Goal: Information Seeking & Learning: Learn about a topic

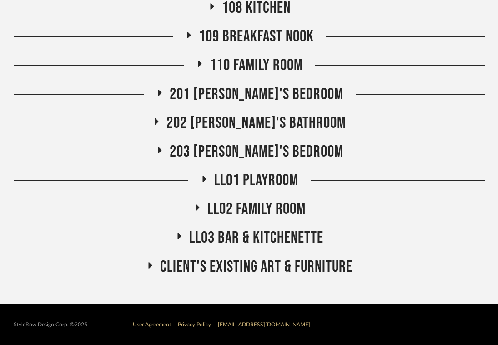
scroll to position [283, 0]
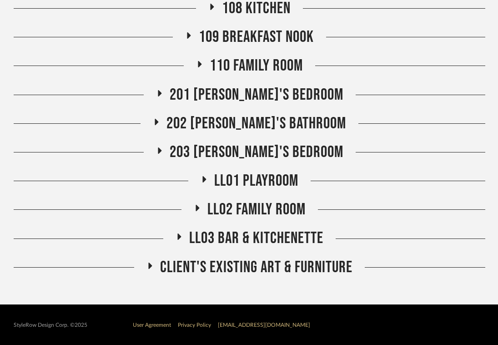
click at [266, 231] on span "LL03 Bar & Kitchenette" at bounding box center [256, 238] width 134 height 20
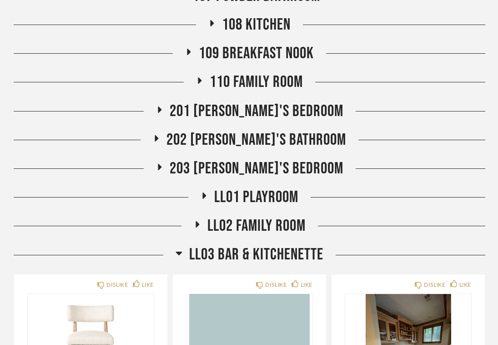
click at [266, 224] on span "LL02 Family Room" at bounding box center [256, 226] width 98 height 20
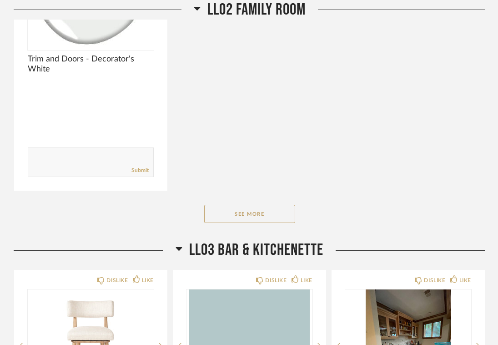
scroll to position [898, 0]
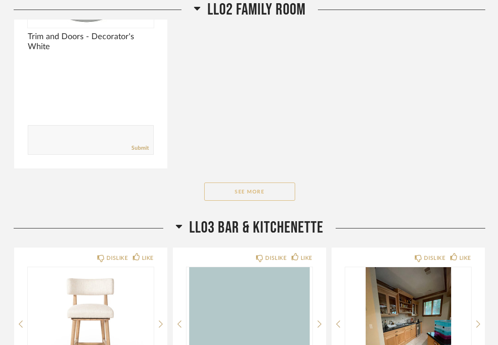
click at [253, 194] on button "See More" at bounding box center [249, 191] width 91 height 18
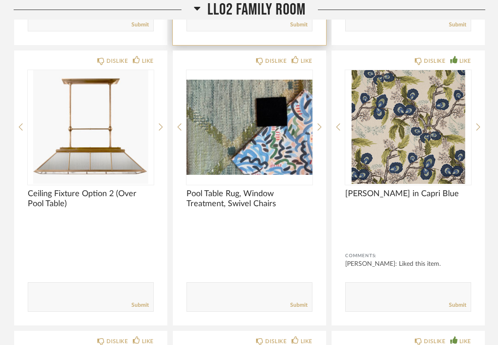
scroll to position [1255, 0]
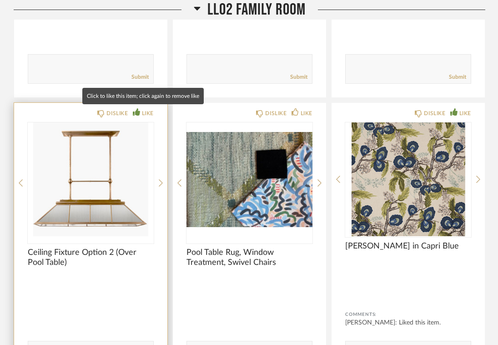
click at [142, 112] on div "LIKE" at bounding box center [148, 113] width 12 height 9
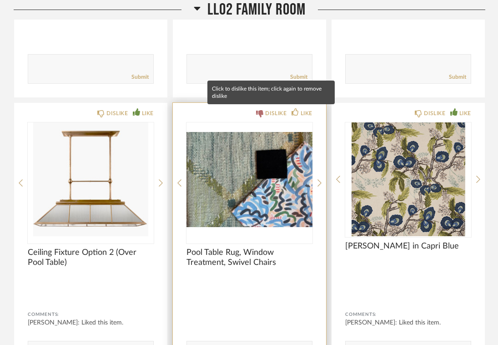
click at [271, 114] on div "DISLIKE" at bounding box center [275, 113] width 21 height 9
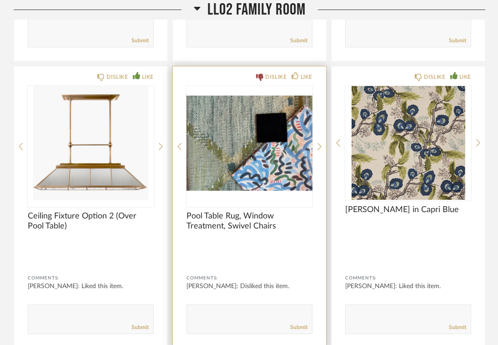
scroll to position [1307, 0]
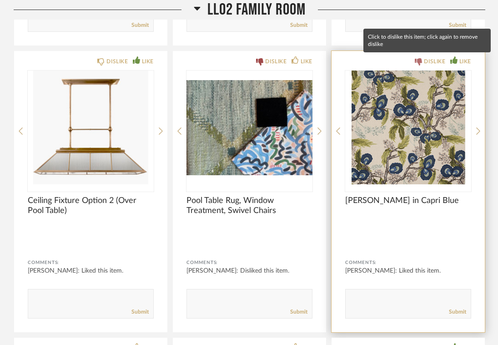
click at [433, 62] on div "DISLIKE" at bounding box center [434, 61] width 21 height 9
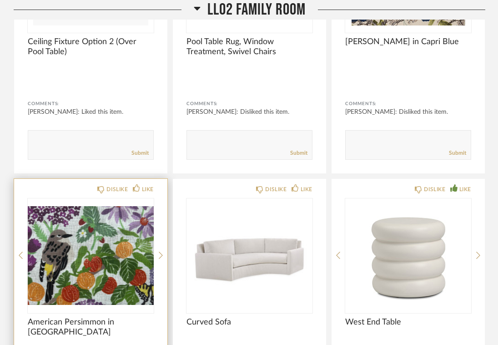
scroll to position [1466, 0]
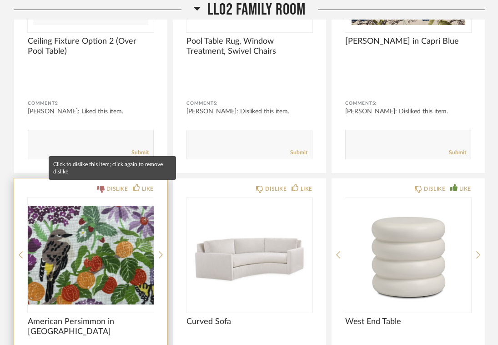
click at [112, 190] on div "DISLIKE" at bounding box center [116, 188] width 21 height 9
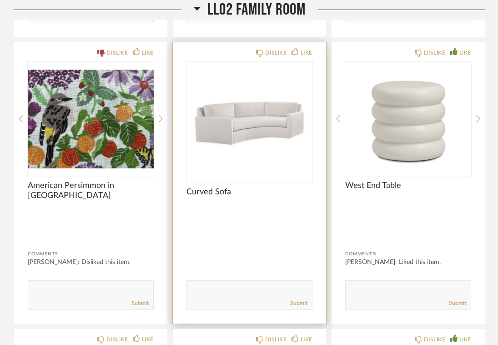
scroll to position [1597, 0]
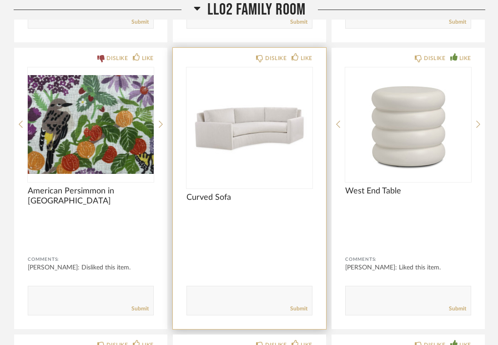
click at [239, 119] on img "0" at bounding box center [249, 124] width 126 height 114
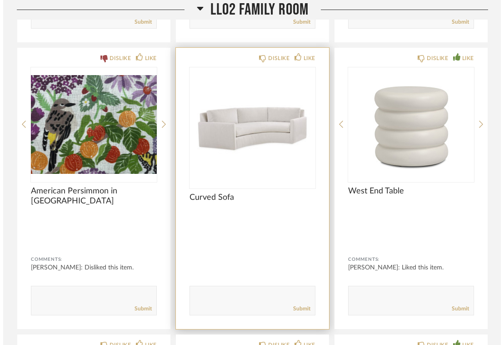
scroll to position [0, 0]
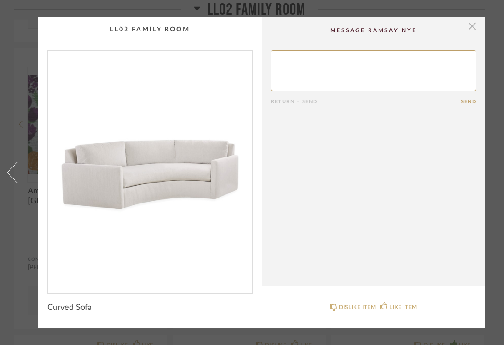
click at [472, 25] on span "button" at bounding box center [472, 26] width 18 height 18
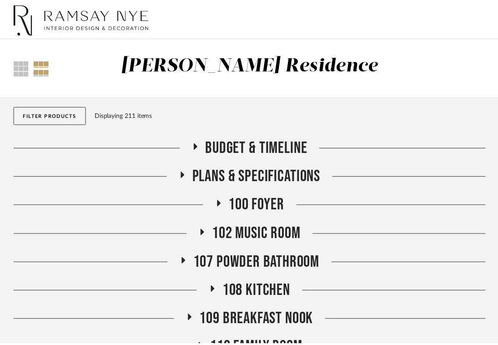
scroll to position [1597, 0]
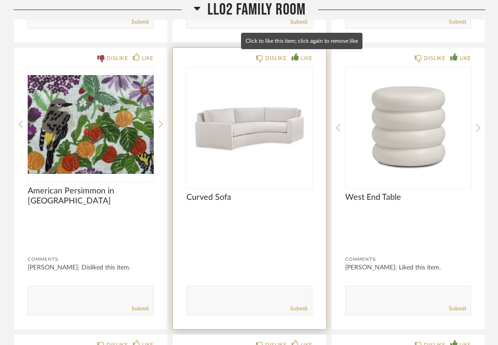
click at [303, 59] on div "LIKE" at bounding box center [307, 58] width 12 height 9
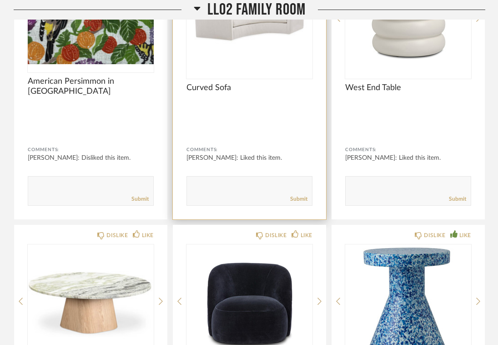
scroll to position [1730, 0]
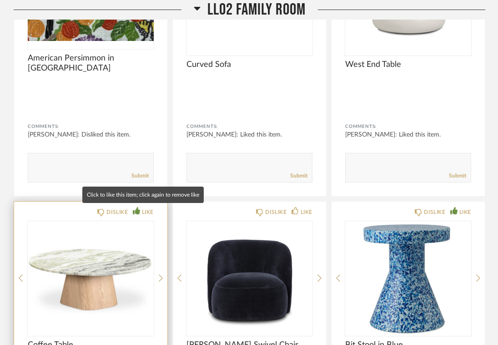
click at [147, 210] on div "LIKE" at bounding box center [148, 211] width 12 height 9
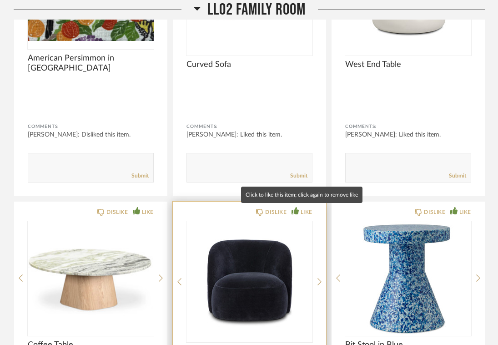
click at [301, 208] on div "LIKE" at bounding box center [307, 211] width 12 height 9
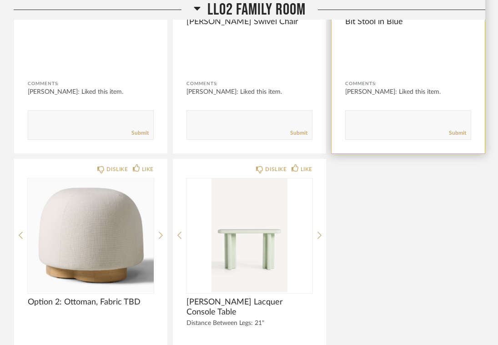
scroll to position [2075, 0]
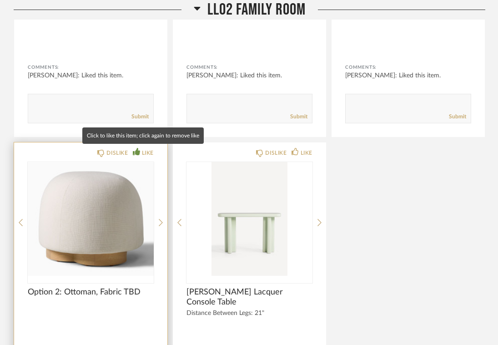
click at [148, 151] on div "LIKE" at bounding box center [148, 152] width 12 height 9
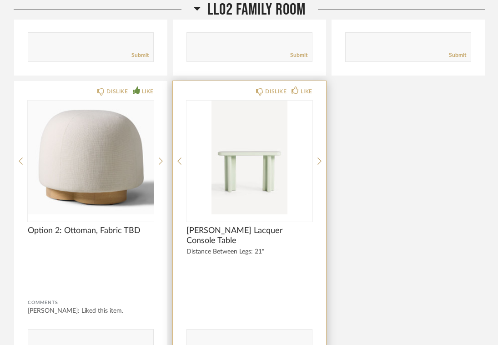
scroll to position [2138, 0]
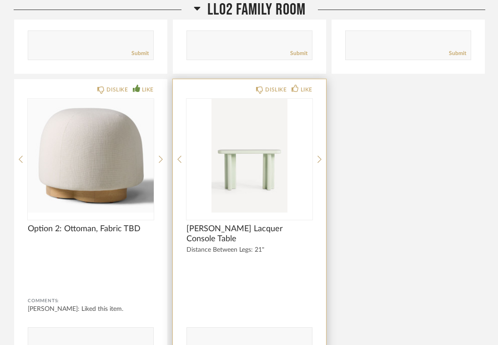
click at [268, 176] on img "0" at bounding box center [249, 156] width 126 height 114
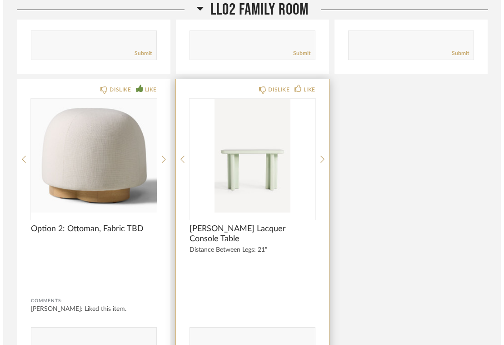
scroll to position [0, 0]
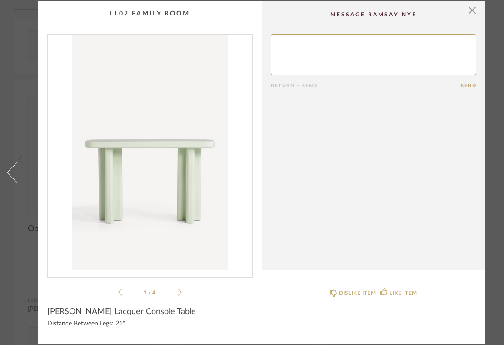
click at [172, 146] on img "0" at bounding box center [150, 152] width 205 height 235
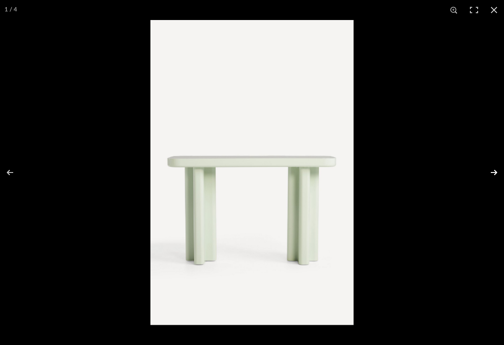
click at [495, 174] on button at bounding box center [488, 172] width 32 height 45
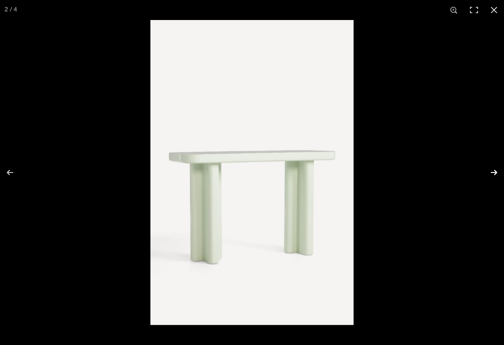
click at [495, 174] on button at bounding box center [488, 172] width 32 height 45
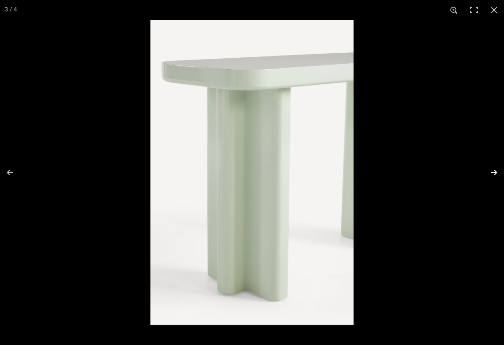
click at [495, 174] on button at bounding box center [488, 172] width 32 height 45
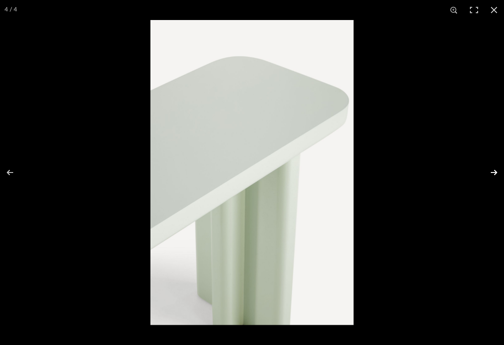
click at [495, 174] on button at bounding box center [488, 172] width 32 height 45
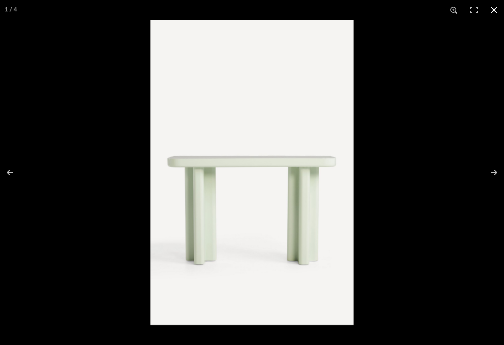
click at [494, 11] on button at bounding box center [494, 10] width 20 height 20
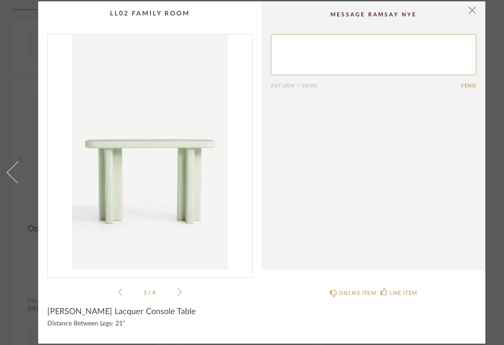
click at [181, 292] on icon at bounding box center [180, 292] width 4 height 8
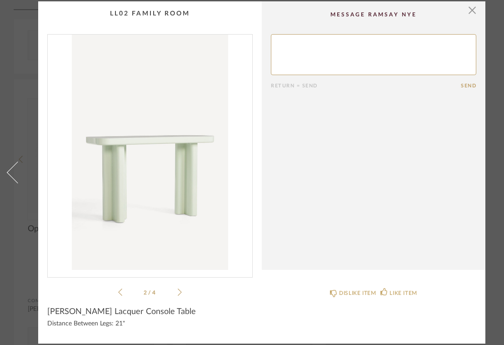
click at [181, 292] on icon at bounding box center [180, 292] width 4 height 8
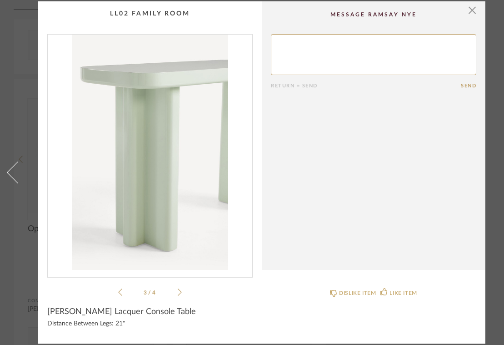
click at [181, 292] on icon at bounding box center [180, 292] width 4 height 8
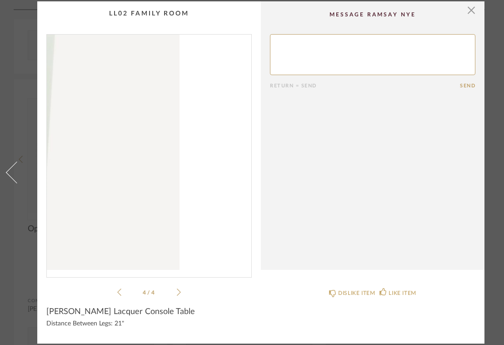
scroll to position [0, 1]
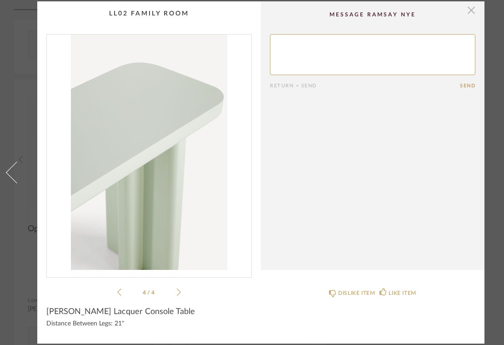
click at [473, 13] on span "button" at bounding box center [471, 10] width 18 height 18
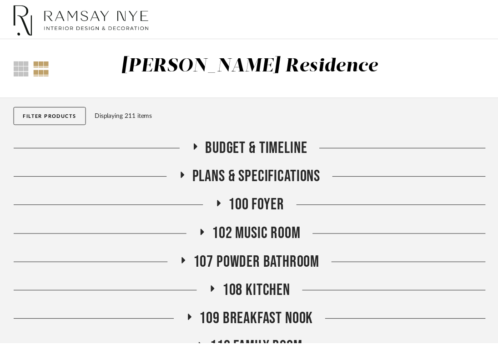
scroll to position [2138, 0]
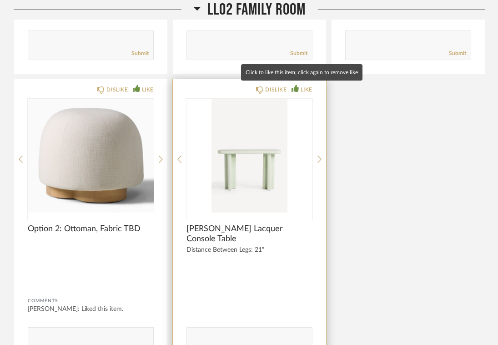
click at [304, 90] on div "LIKE" at bounding box center [307, 89] width 12 height 9
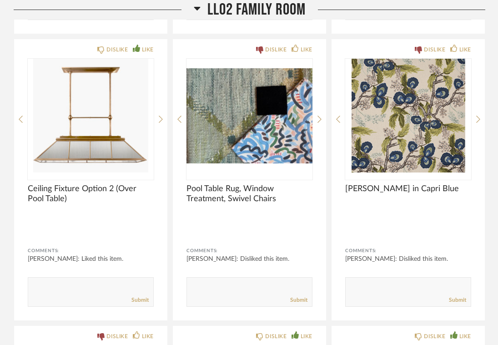
scroll to position [1321, 0]
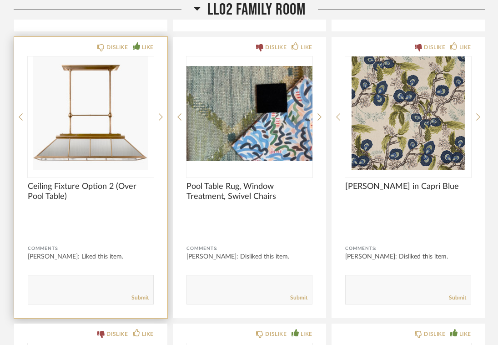
click at [97, 156] on img "0" at bounding box center [91, 113] width 126 height 114
click at [161, 119] on icon at bounding box center [161, 117] width 4 height 8
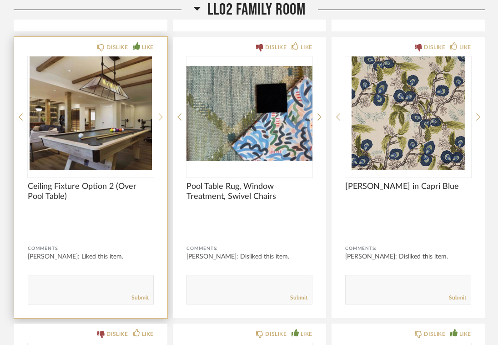
click at [161, 119] on icon at bounding box center [161, 117] width 4 height 8
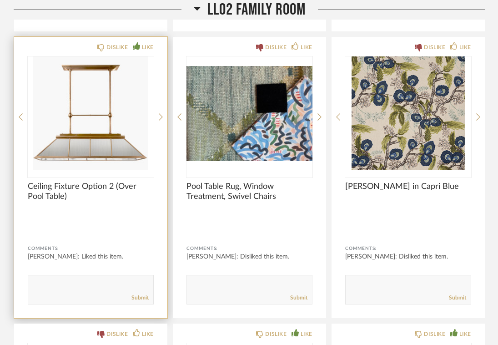
click at [24, 113] on div "DISLIKE LIKE Ceiling Fixture Option 2 (Over Pool Table) Comments: [PERSON_NAME]…" at bounding box center [90, 177] width 153 height 281
click at [20, 114] on icon at bounding box center [21, 117] width 4 height 8
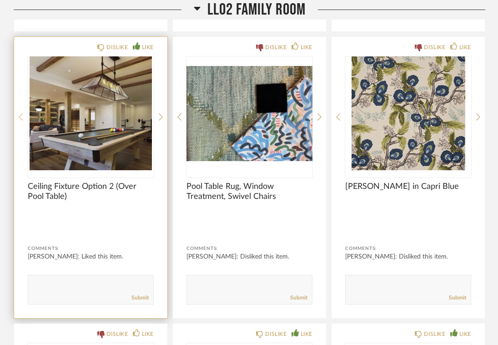
click at [20, 114] on icon at bounding box center [21, 117] width 4 height 8
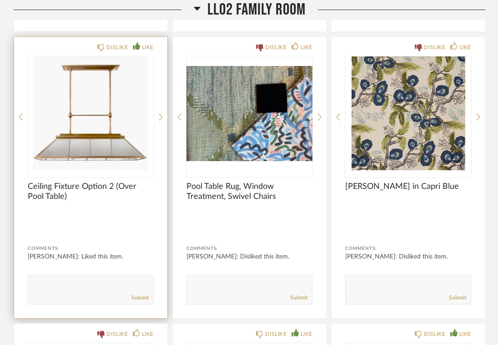
click at [157, 116] on div "DISLIKE LIKE Ceiling Fixture Option 2 (Over Pool Table) Comments: [PERSON_NAME]…" at bounding box center [90, 177] width 153 height 281
click at [163, 116] on div "DISLIKE LIKE Ceiling Fixture Option 2 (Over Pool Table) Comments: [PERSON_NAME]…" at bounding box center [90, 177] width 153 height 281
click at [160, 115] on icon at bounding box center [161, 117] width 4 height 8
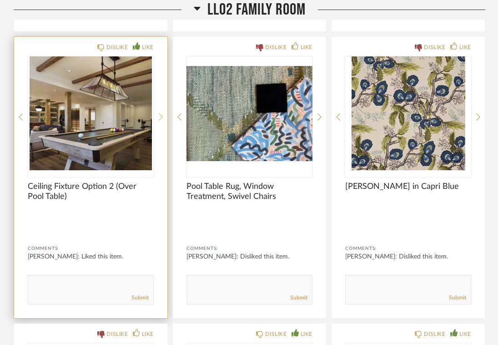
click at [160, 115] on icon at bounding box center [161, 117] width 4 height 8
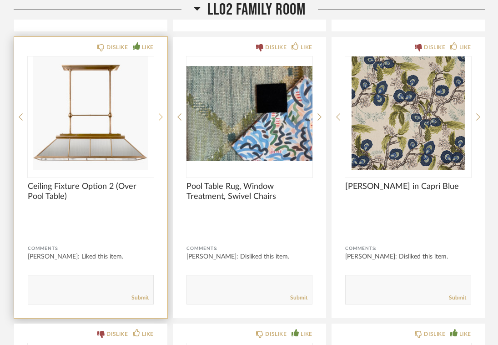
click at [160, 115] on icon at bounding box center [161, 117] width 4 height 8
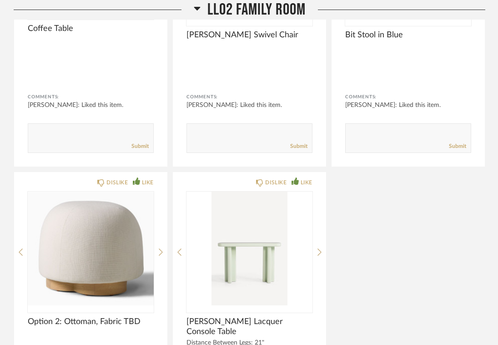
scroll to position [2067, 0]
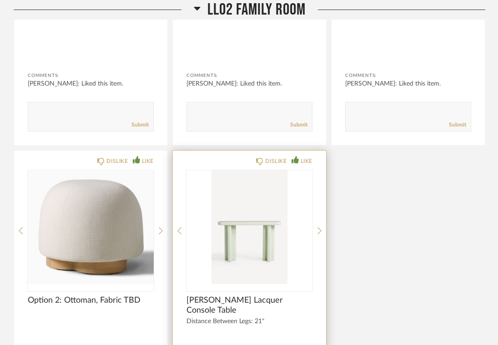
click at [252, 241] on img "0" at bounding box center [249, 227] width 126 height 114
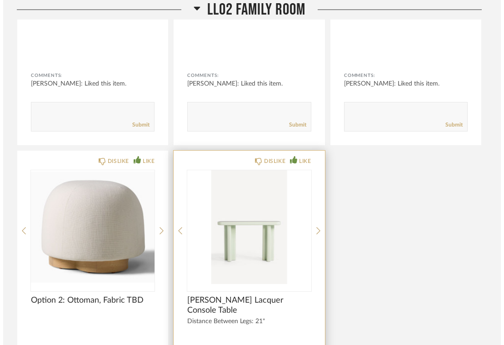
scroll to position [0, 0]
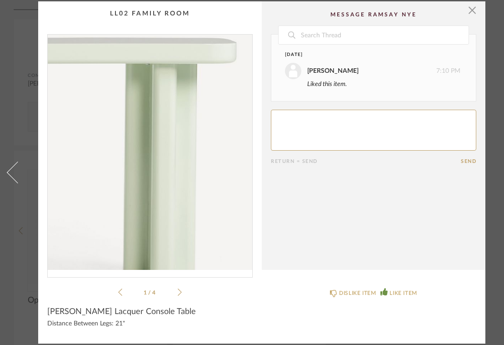
click at [186, 176] on img "0" at bounding box center [150, 152] width 205 height 235
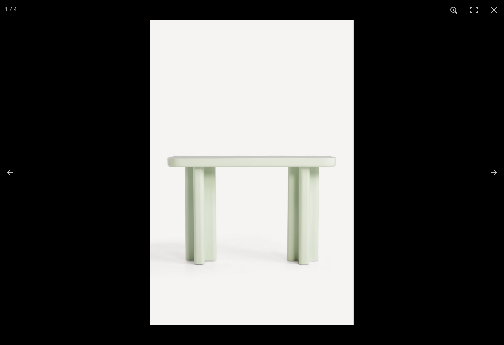
click at [209, 167] on img at bounding box center [252, 172] width 203 height 305
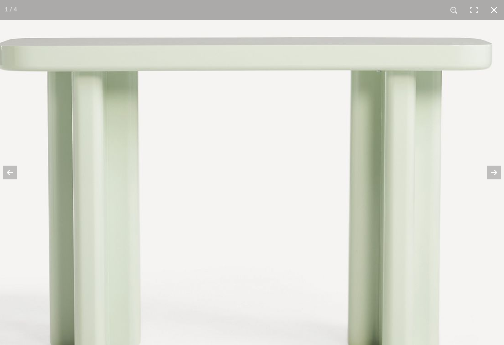
click at [495, 9] on button at bounding box center [494, 10] width 20 height 20
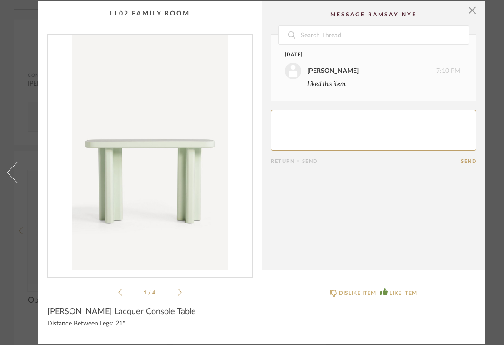
click at [181, 289] on icon at bounding box center [180, 292] width 4 height 8
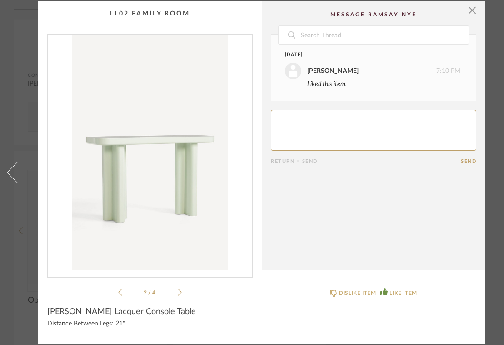
click at [181, 289] on icon at bounding box center [180, 292] width 4 height 8
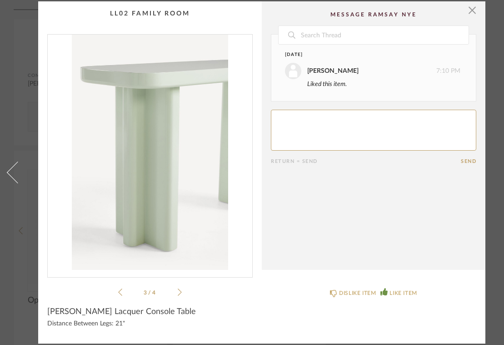
click at [179, 290] on icon at bounding box center [180, 292] width 4 height 8
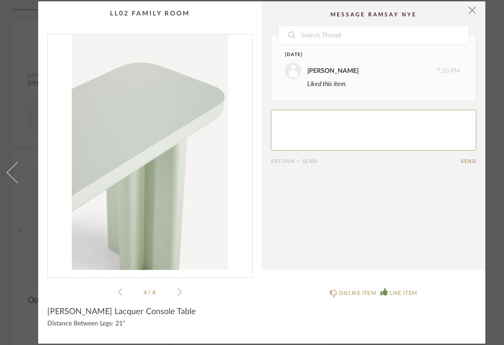
click at [179, 290] on icon at bounding box center [180, 292] width 4 height 8
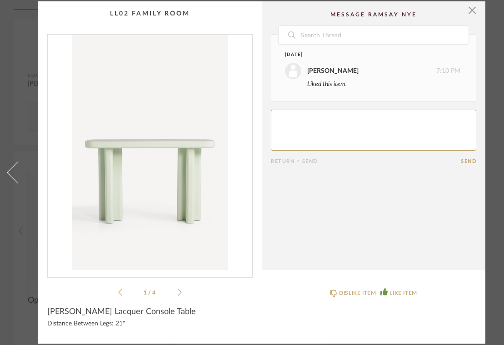
click at [179, 290] on icon at bounding box center [180, 292] width 4 height 8
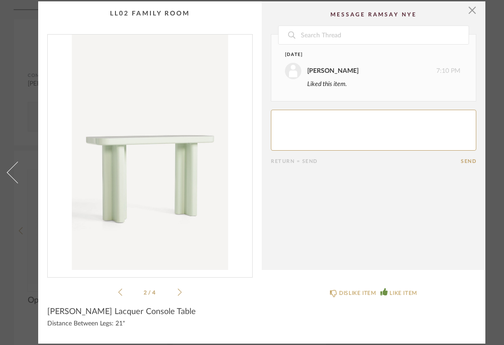
click at [179, 290] on icon at bounding box center [180, 292] width 4 height 8
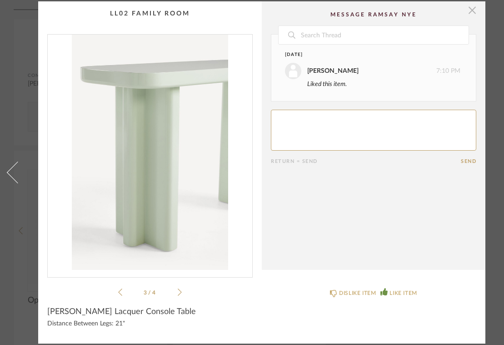
click at [473, 11] on span "button" at bounding box center [472, 10] width 18 height 18
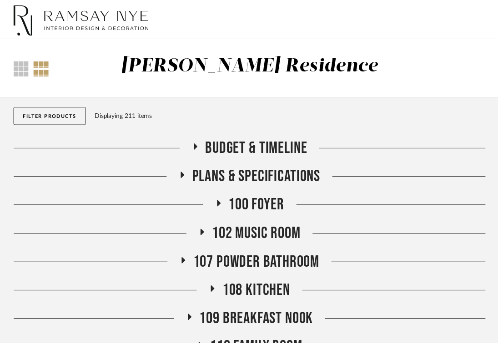
scroll to position [2067, 0]
